Goal: Information Seeking & Learning: Learn about a topic

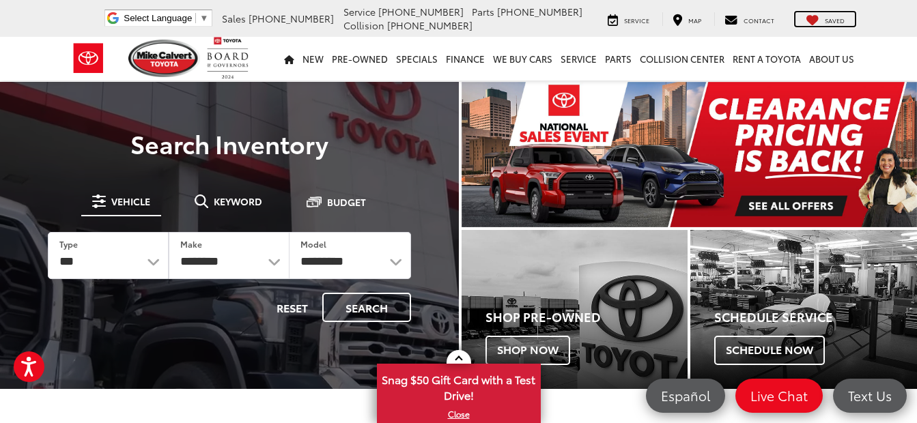
click at [833, 16] on span "Saved" at bounding box center [835, 20] width 20 height 9
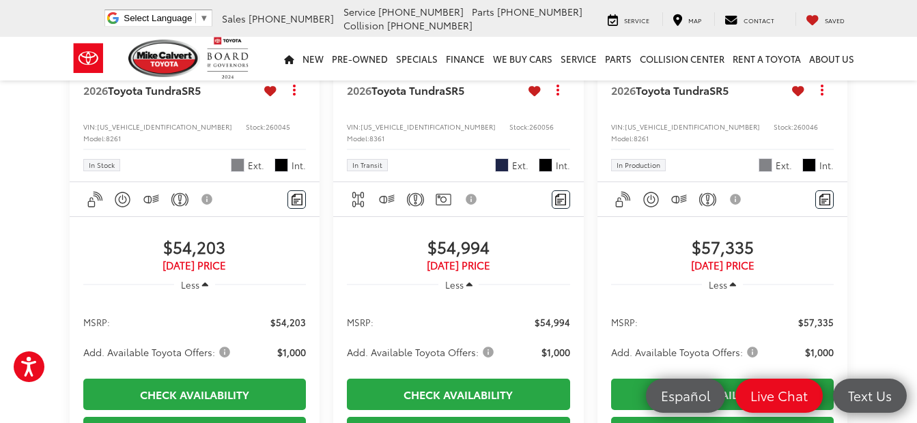
scroll to position [1092, 0]
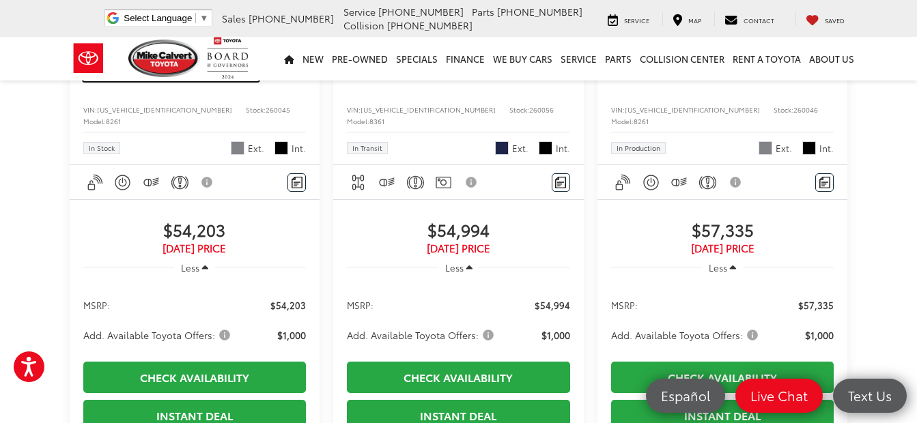
click at [139, 81] on span "Toyota Tundra" at bounding box center [145, 73] width 74 height 16
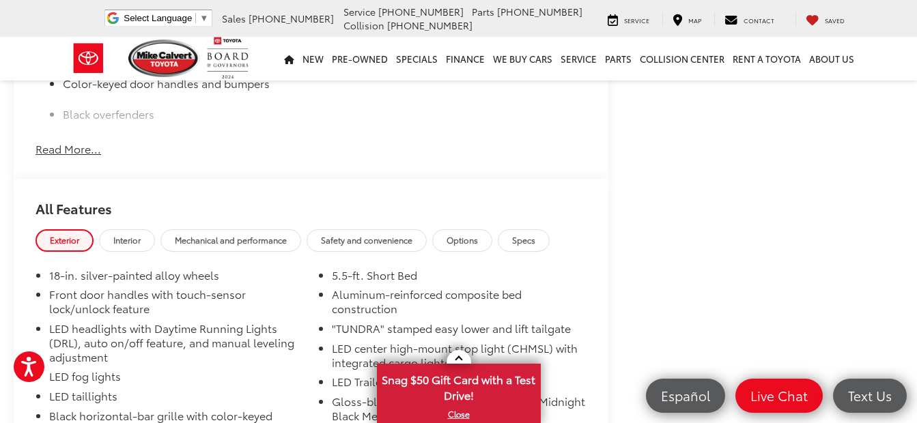
scroll to position [1092, 0]
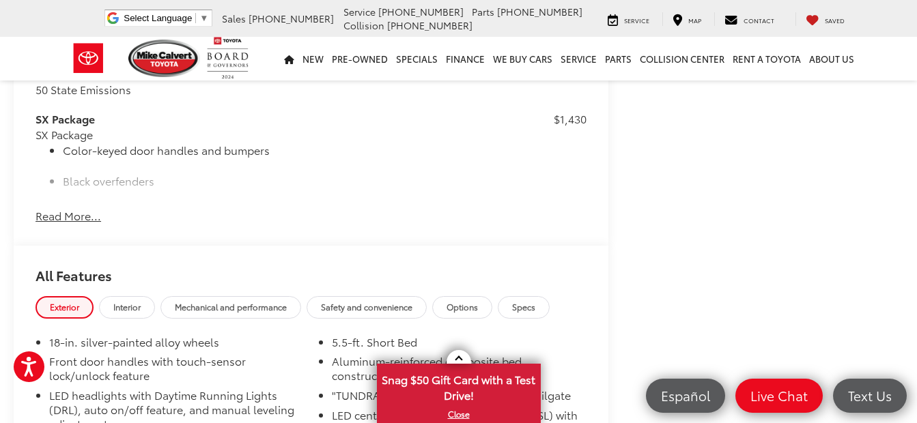
click at [63, 224] on button "Read More..." at bounding box center [68, 216] width 66 height 16
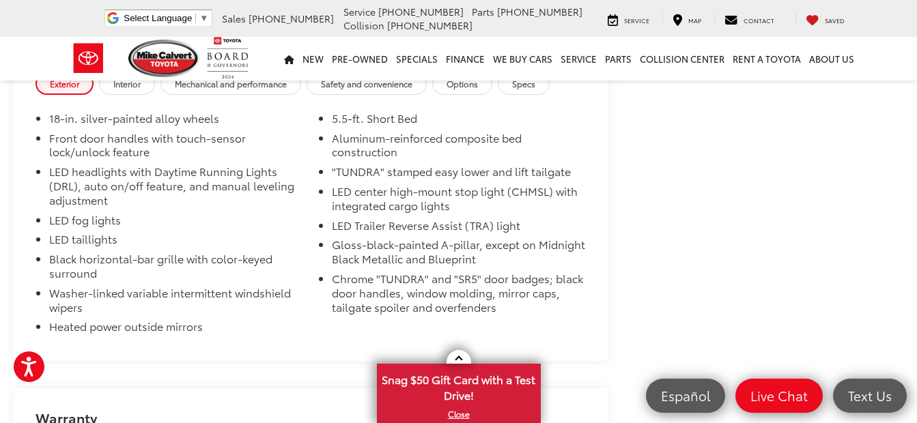
scroll to position [1679, 0]
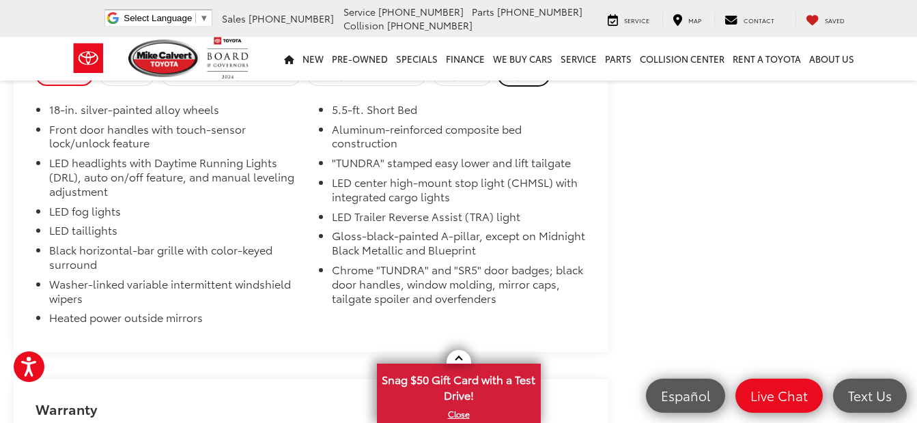
click at [526, 81] on span "Specs" at bounding box center [523, 75] width 23 height 12
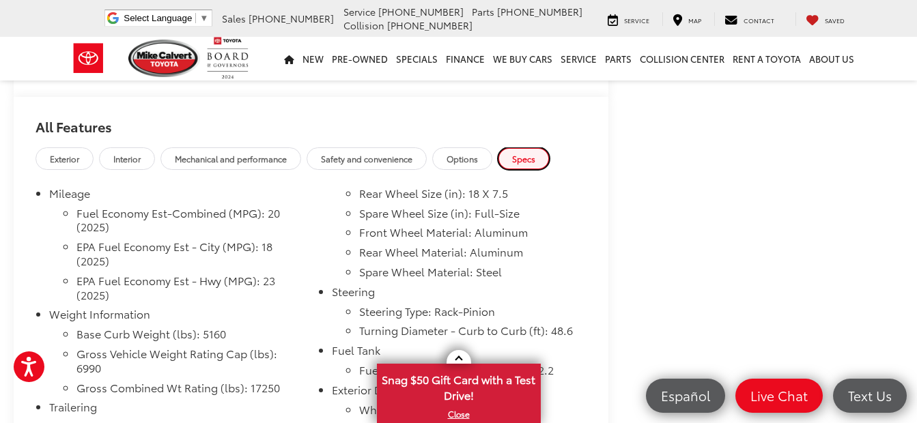
scroll to position [1610, 0]
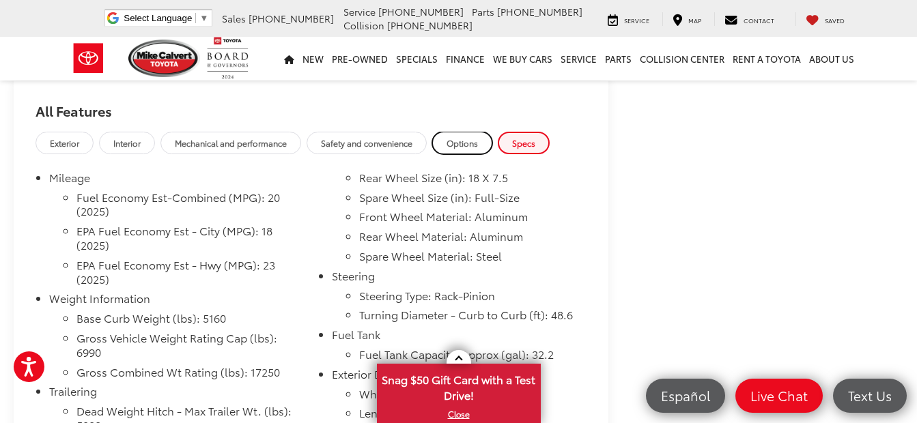
click at [468, 149] on span "Options" at bounding box center [461, 143] width 31 height 12
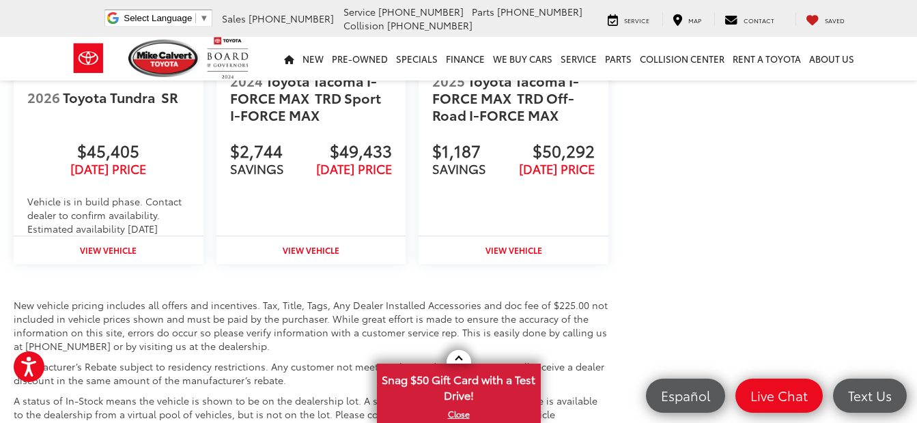
scroll to position [2634, 0]
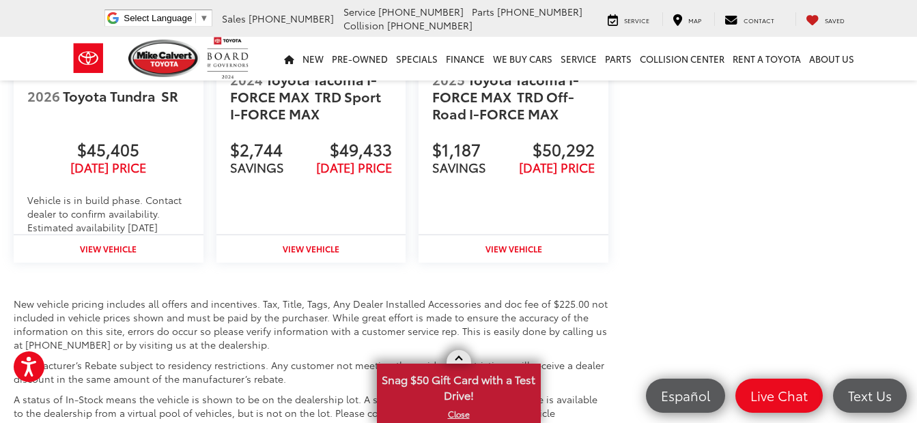
click at [458, 360] on span at bounding box center [459, 360] width 8 height 8
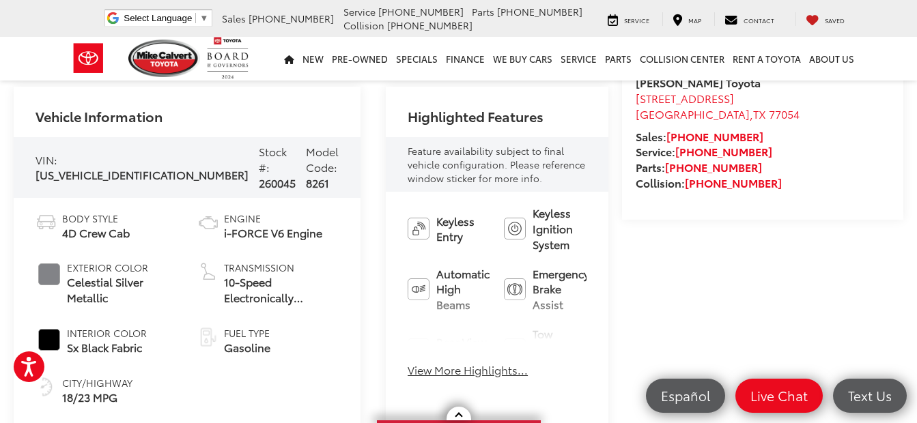
scroll to position [478, 0]
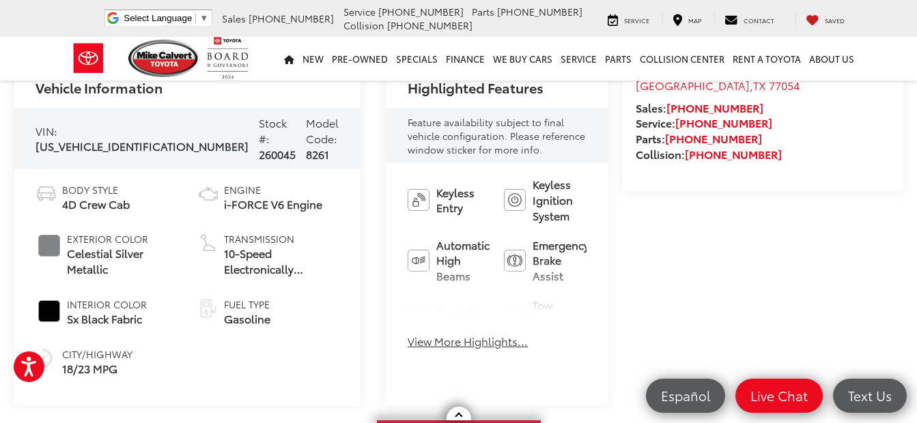
click at [438, 341] on button "View More Highlights..." at bounding box center [468, 342] width 120 height 16
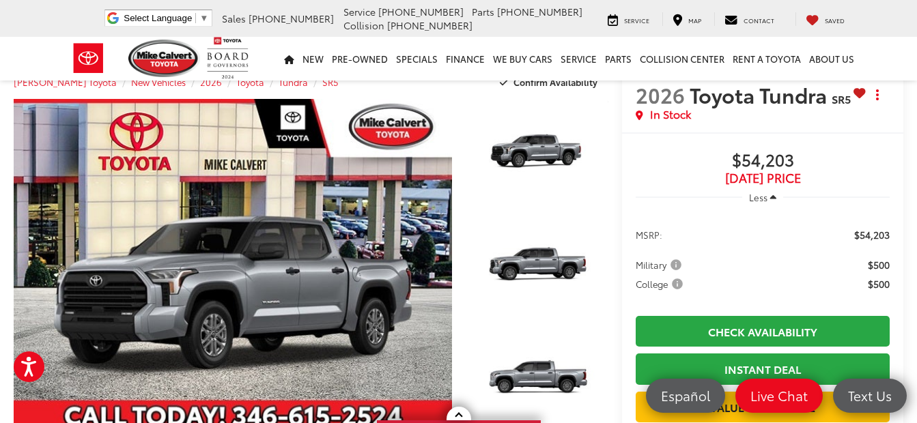
scroll to position [0, 0]
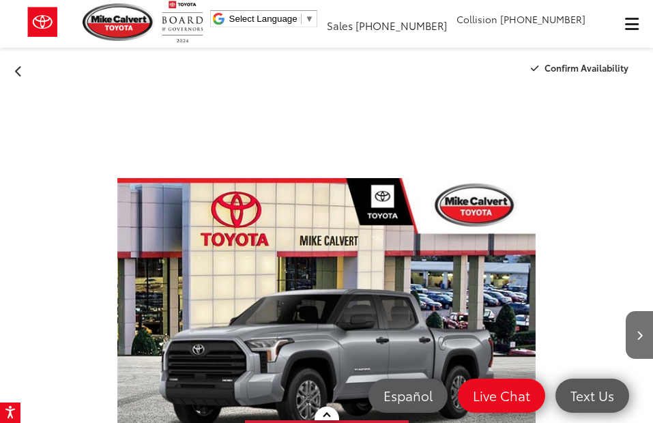
click at [45, 147] on div at bounding box center [49, 335] width 98 height 490
drag, startPoint x: 46, startPoint y: 187, endPoint x: 38, endPoint y: 201, distance: 16.2
click at [39, 203] on div at bounding box center [49, 335] width 98 height 490
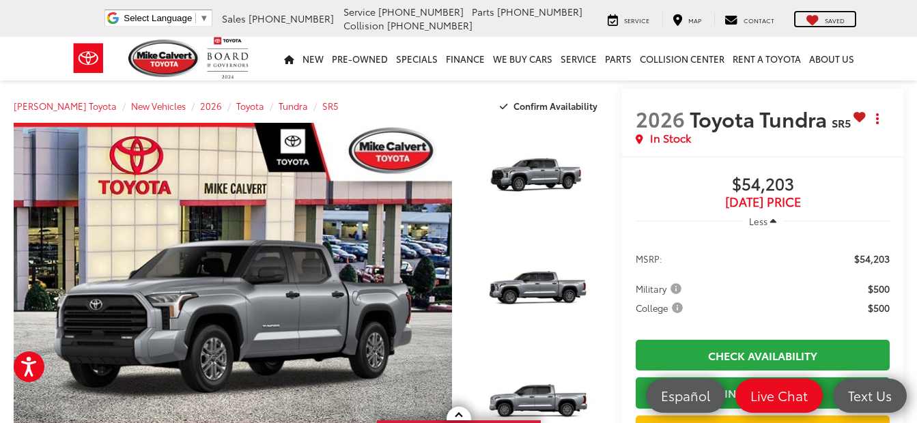
click at [832, 19] on span "Saved" at bounding box center [835, 20] width 20 height 9
